Goal: Task Accomplishment & Management: Manage account settings

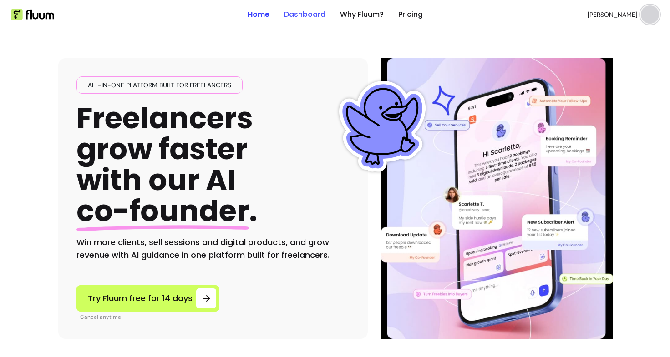
click at [295, 13] on link "Dashboard" at bounding box center [304, 14] width 41 height 11
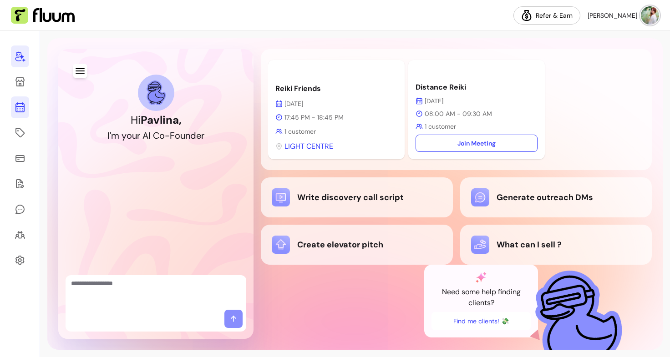
click at [17, 112] on icon at bounding box center [20, 107] width 11 height 11
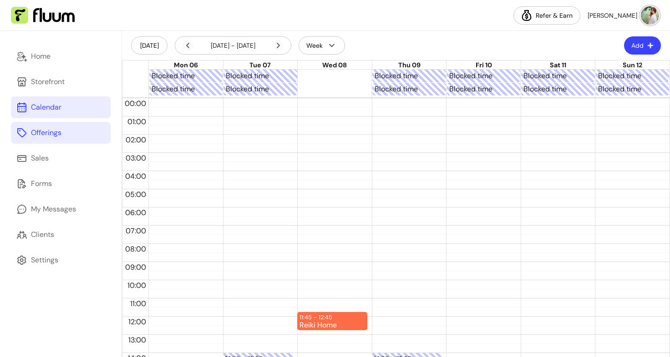
click at [52, 138] on div "Offerings" at bounding box center [46, 132] width 30 height 11
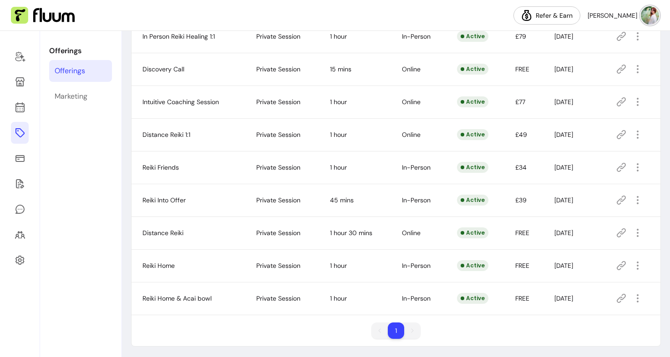
scroll to position [113, 0]
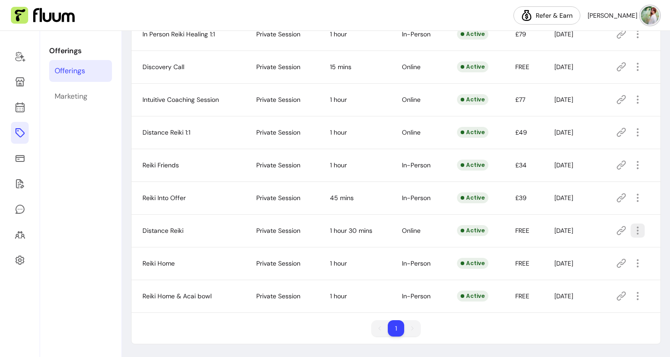
click at [632, 234] on icon "button" at bounding box center [637, 230] width 10 height 10
click at [592, 263] on span "Amend" at bounding box center [599, 262] width 66 height 9
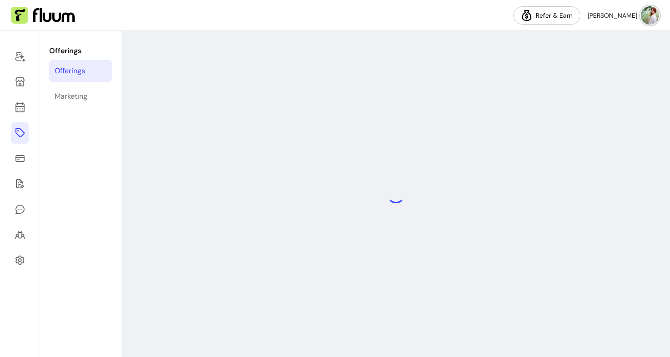
select select "**"
select select "***"
select select "****"
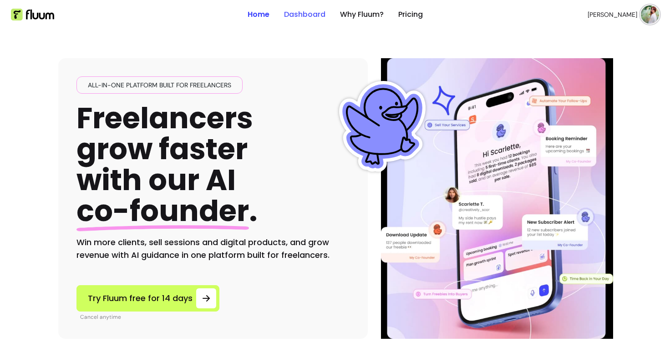
click at [300, 19] on link "Dashboard" at bounding box center [304, 14] width 41 height 11
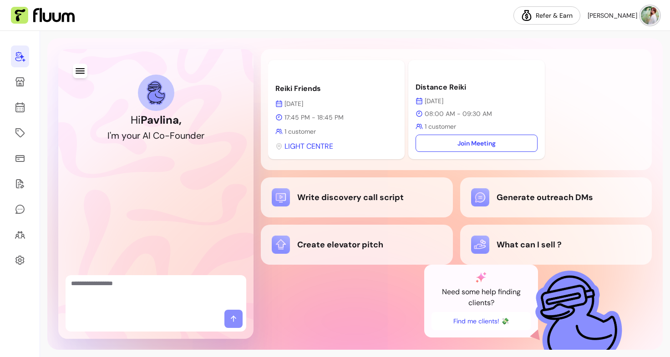
click at [442, 98] on p "[DATE]" at bounding box center [477, 101] width 122 height 9
click at [20, 108] on icon at bounding box center [20, 71] width 154 height 130
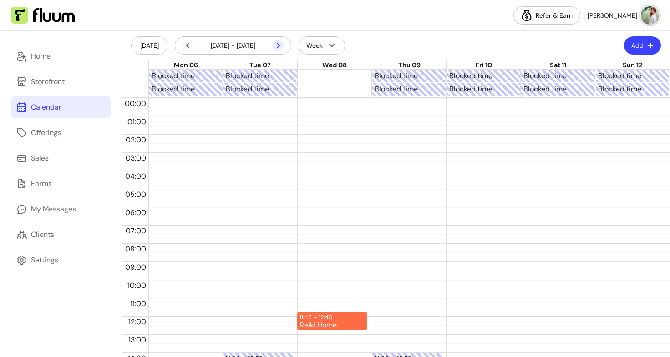
click at [280, 44] on icon at bounding box center [278, 45] width 11 height 11
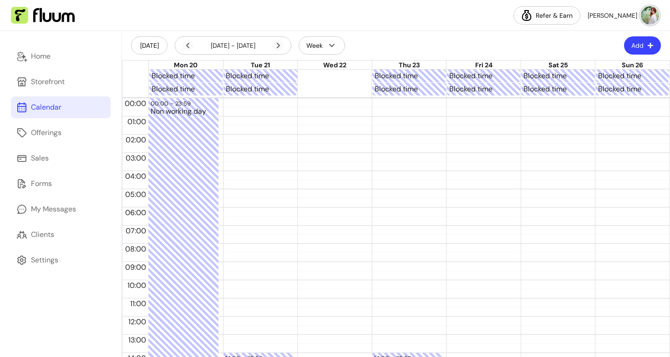
click at [280, 44] on icon at bounding box center [278, 45] width 11 height 11
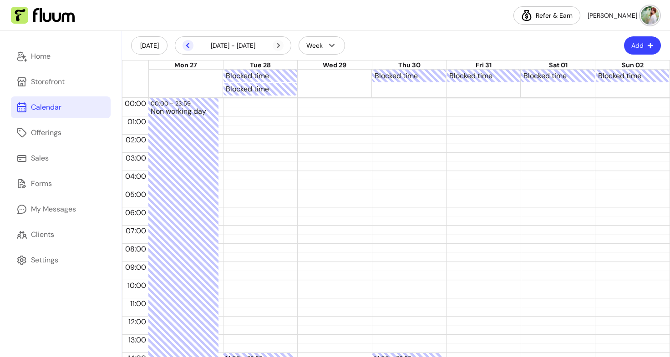
click at [192, 46] on icon at bounding box center [188, 45] width 11 height 11
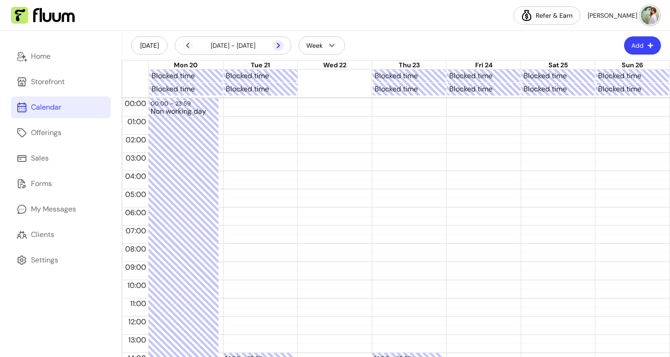
click at [279, 46] on icon at bounding box center [230, 58] width 154 height 130
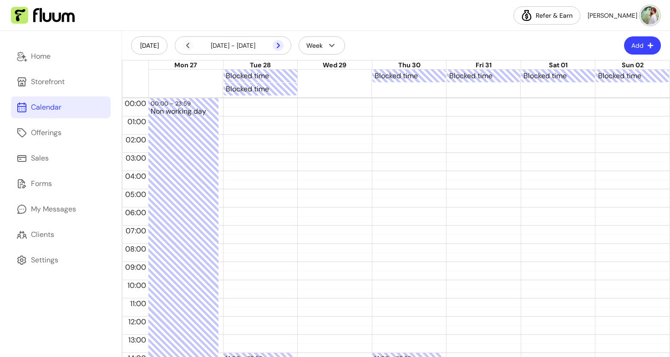
click at [279, 46] on icon at bounding box center [230, 58] width 154 height 130
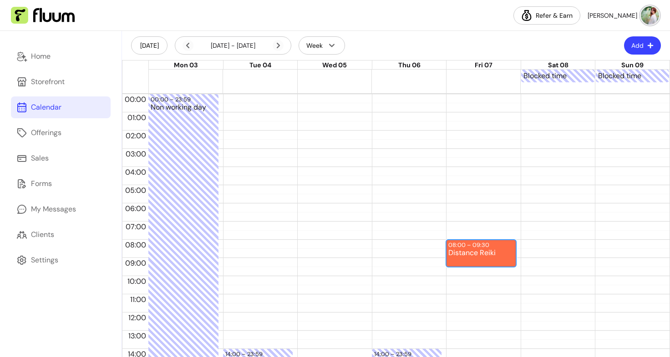
click at [480, 259] on div "Distance Reiki" at bounding box center [481, 257] width 66 height 17
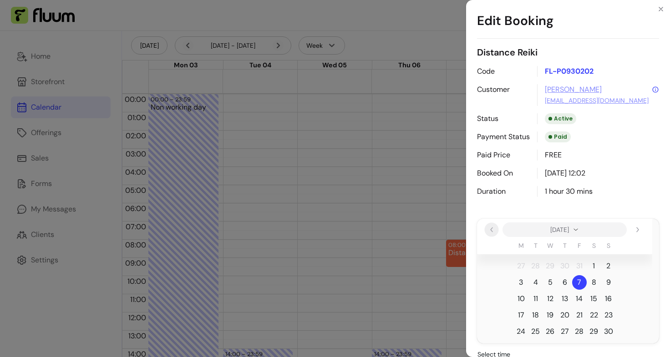
click at [493, 226] on button "Previous" at bounding box center [491, 230] width 14 height 14
click at [578, 283] on span "10" at bounding box center [579, 282] width 7 height 11
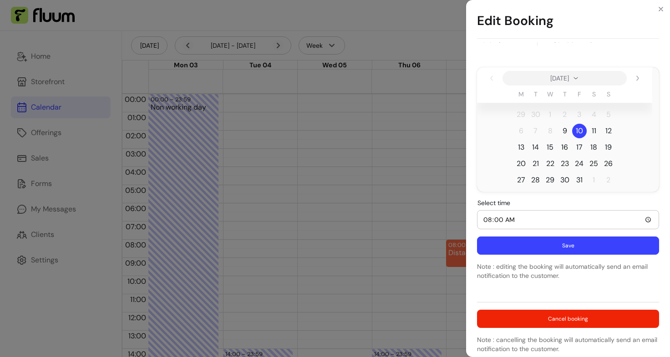
click at [569, 244] on button "Save" at bounding box center [568, 246] width 182 height 18
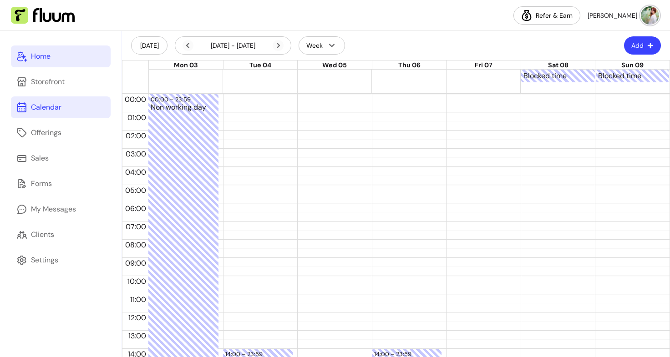
click at [37, 52] on div "Home" at bounding box center [41, 56] width 20 height 11
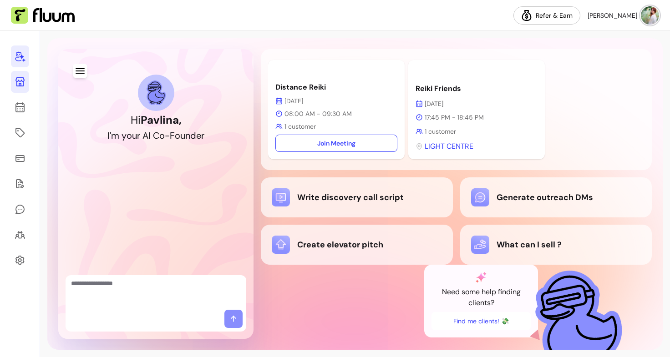
click at [17, 91] on link at bounding box center [20, 82] width 18 height 22
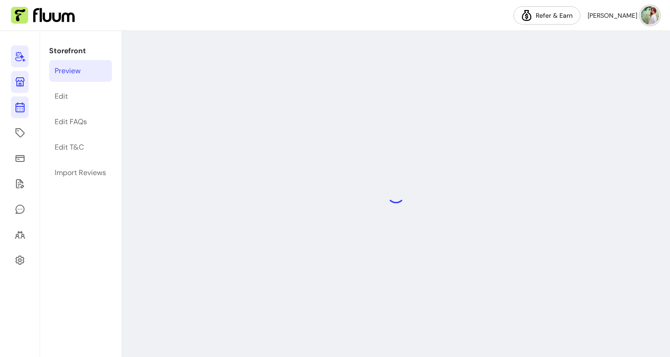
click at [18, 106] on icon at bounding box center [20, 71] width 154 height 130
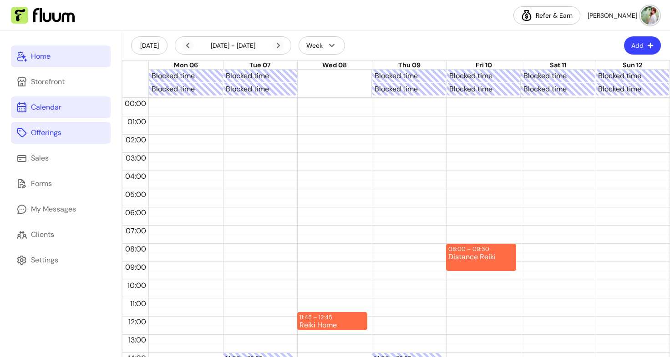
click at [58, 127] on div "Offerings" at bounding box center [46, 132] width 30 height 11
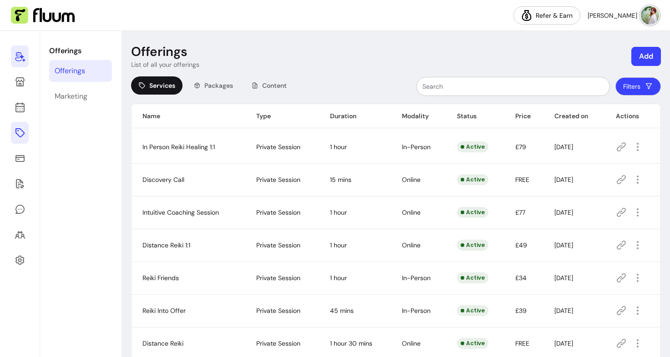
scroll to position [113, 0]
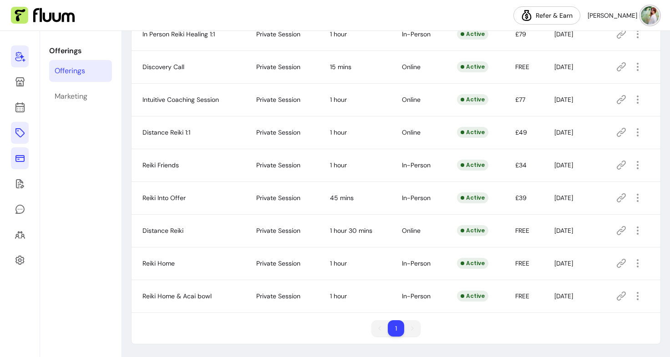
click at [18, 162] on icon at bounding box center [19, 158] width 9 height 7
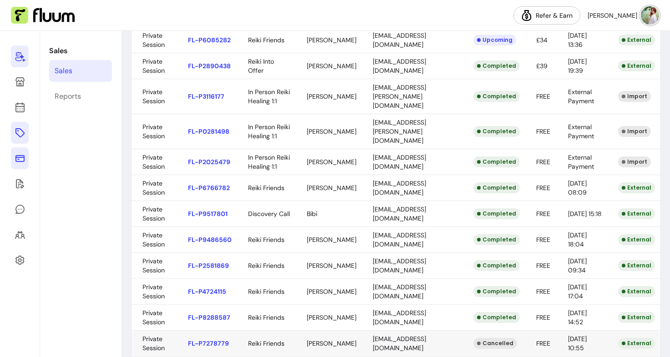
scroll to position [293, 0]
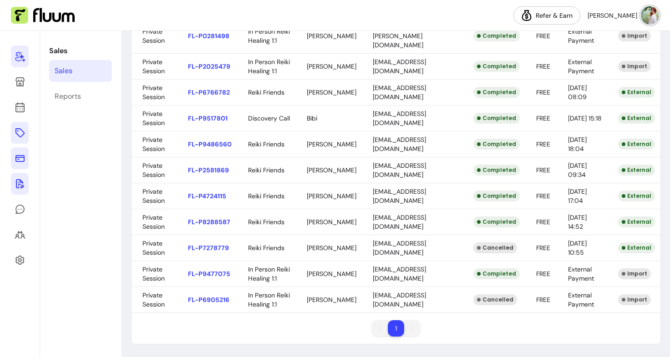
click at [15, 187] on icon at bounding box center [20, 183] width 11 height 11
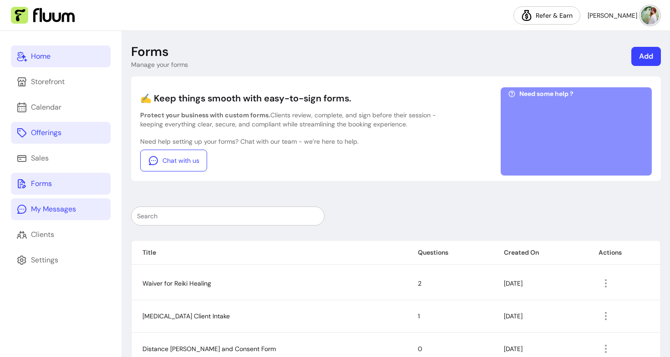
click at [25, 208] on icon at bounding box center [21, 209] width 11 height 11
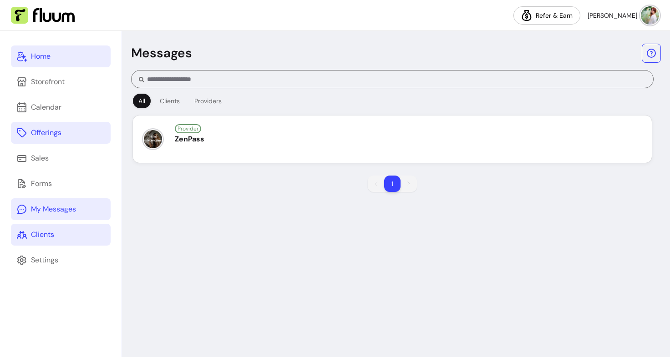
click at [41, 236] on div "Clients" at bounding box center [42, 234] width 23 height 11
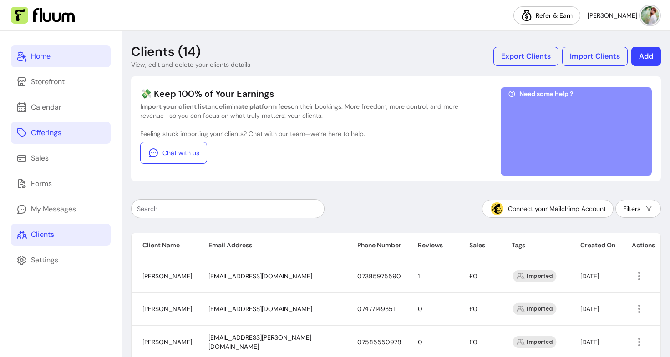
click at [42, 62] on link "Home" at bounding box center [61, 57] width 100 height 22
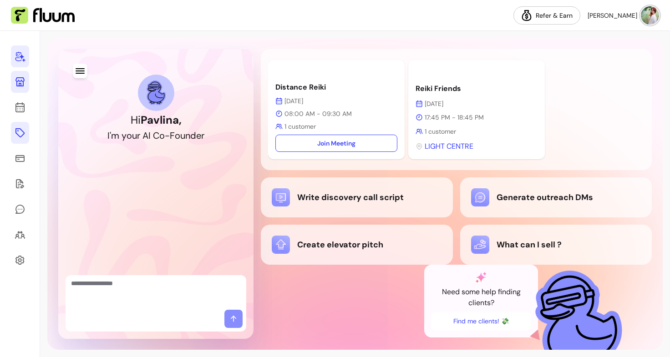
click at [22, 82] on icon at bounding box center [20, 81] width 11 height 11
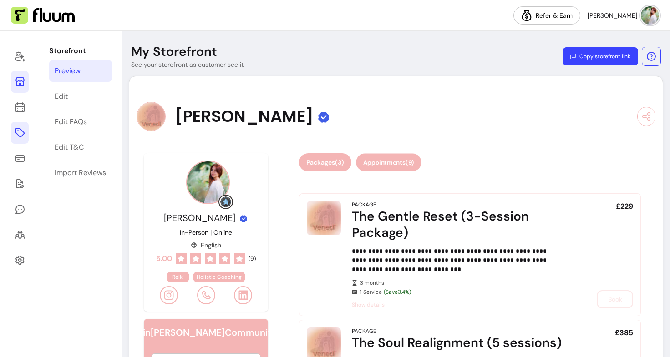
click at [378, 164] on button "Appointments ( 9 )" at bounding box center [389, 163] width 66 height 18
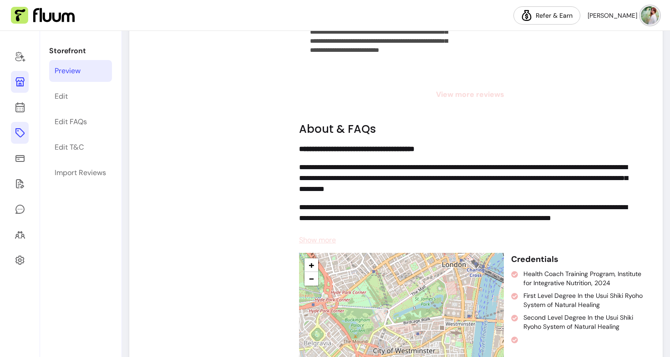
scroll to position [1409, 0]
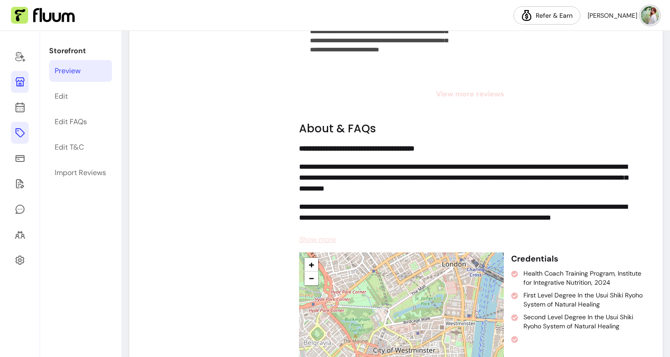
click at [454, 92] on span "View more reviews" at bounding box center [470, 94] width 342 height 11
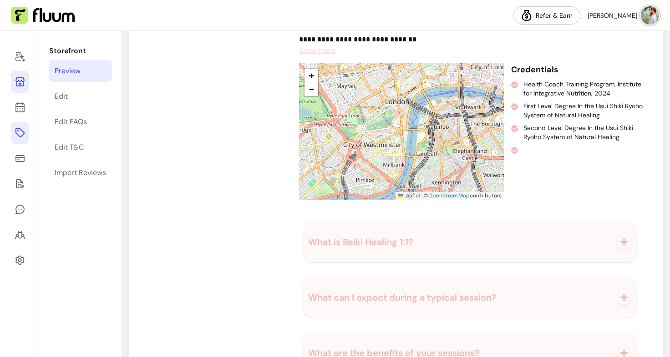
scroll to position [1915, 0]
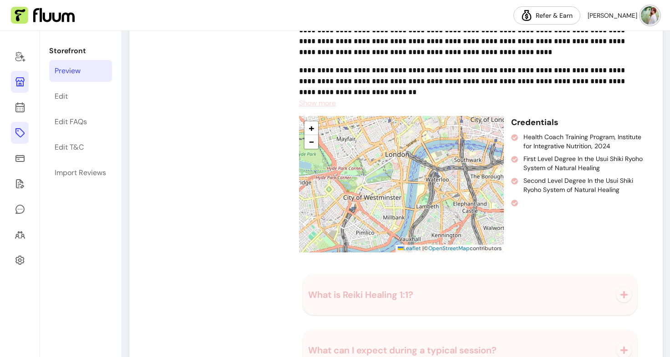
click at [515, 203] on icon at bounding box center [514, 203] width 7 height 7
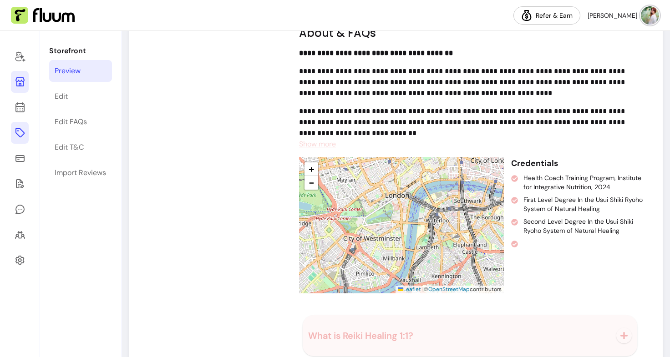
click at [329, 146] on span "Show more" at bounding box center [317, 144] width 37 height 10
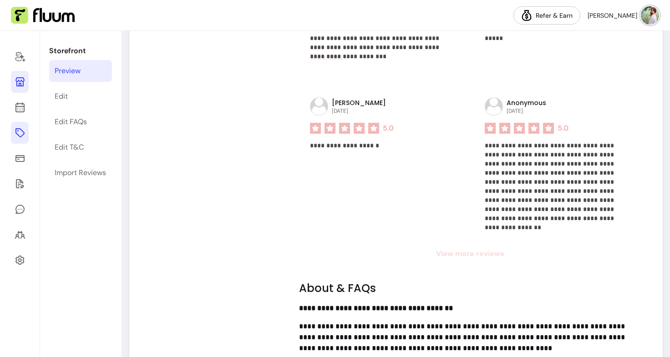
scroll to position [1492, 0]
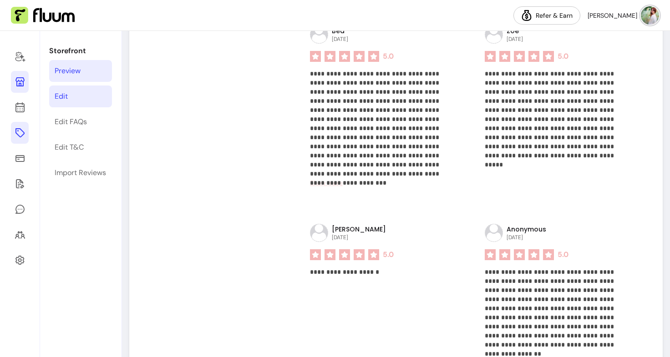
click at [60, 97] on div "Edit" at bounding box center [61, 96] width 13 height 11
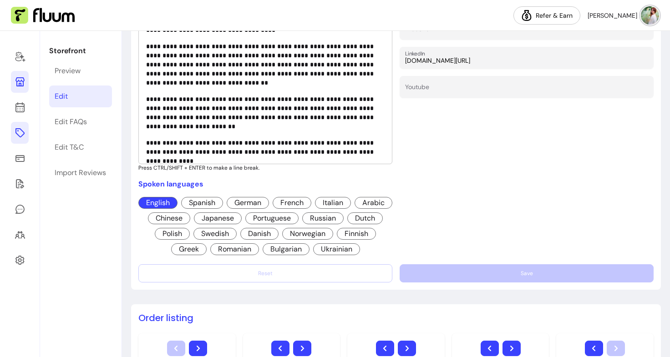
scroll to position [379, 0]
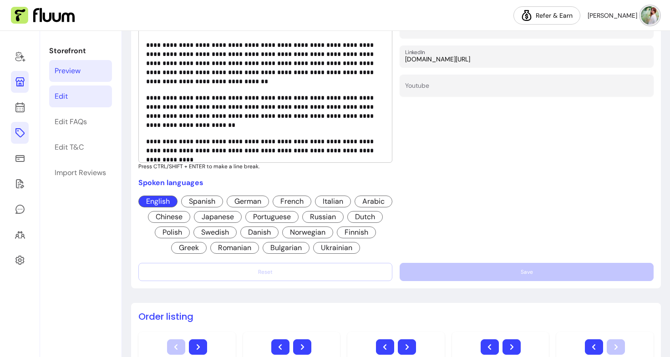
click at [80, 74] on div "Preview" at bounding box center [68, 71] width 26 height 11
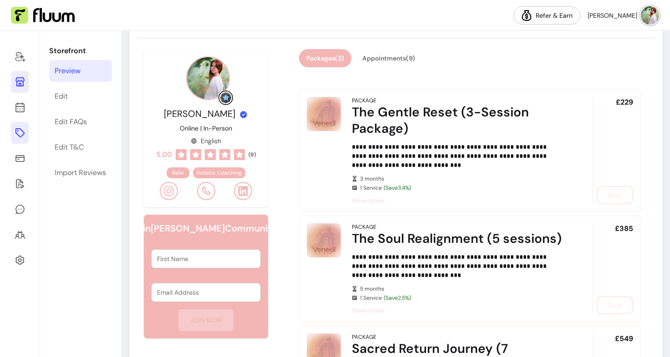
scroll to position [105, 0]
click at [375, 56] on button "Appointments ( 9 )" at bounding box center [389, 58] width 66 height 18
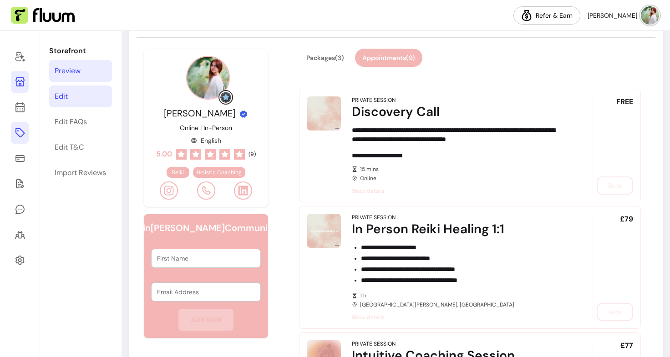
click at [74, 97] on link "Edit" at bounding box center [80, 97] width 63 height 22
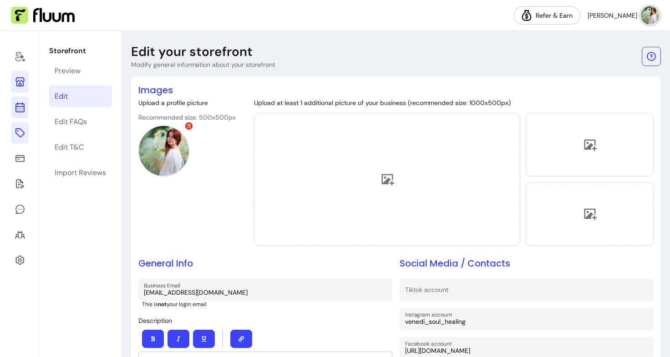
click at [25, 111] on link at bounding box center [20, 108] width 18 height 22
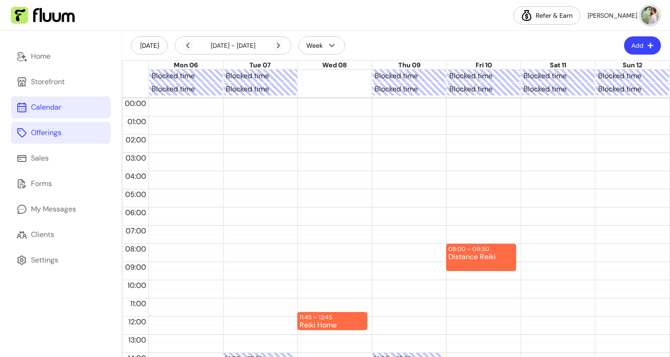
click at [47, 137] on div "Offerings" at bounding box center [46, 132] width 30 height 11
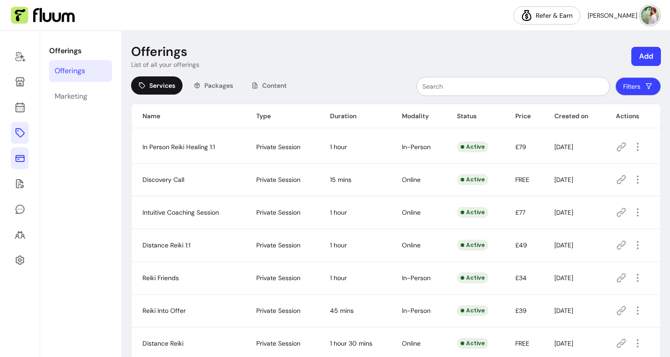
click at [21, 156] on icon at bounding box center [19, 158] width 9 height 7
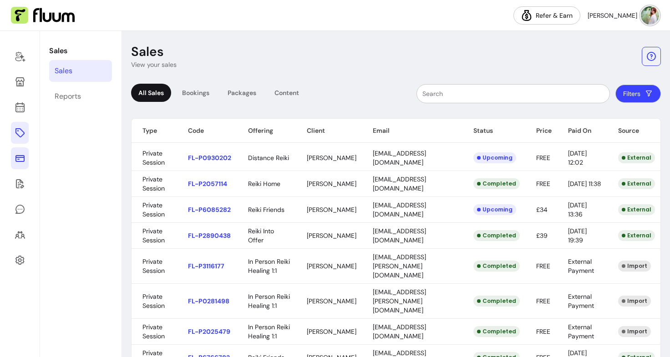
click at [22, 136] on icon at bounding box center [20, 132] width 11 height 11
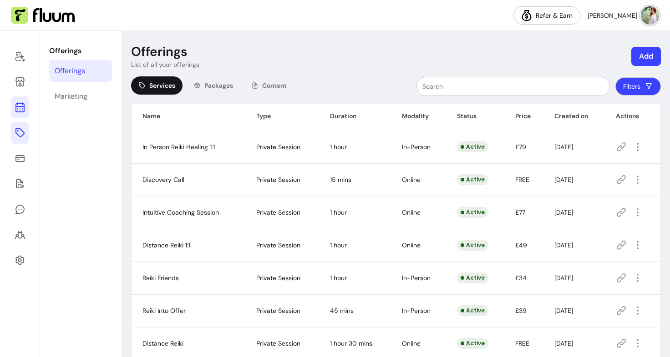
click at [21, 105] on icon at bounding box center [20, 107] width 11 height 11
